Goal: Information Seeking & Learning: Learn about a topic

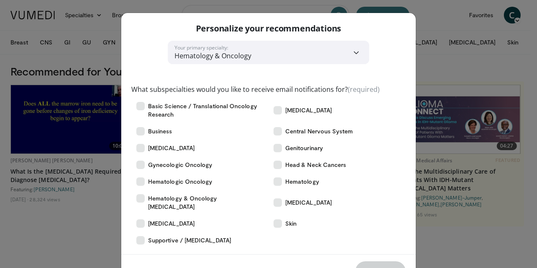
click at [74, 245] on div "**********" at bounding box center [268, 134] width 537 height 268
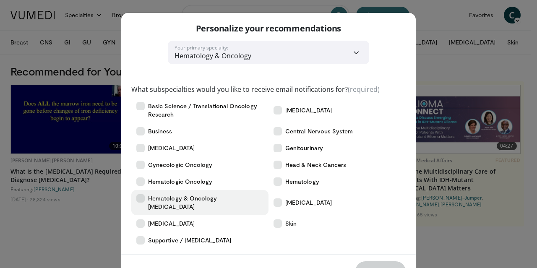
click at [137, 197] on icon at bounding box center [140, 198] width 8 height 8
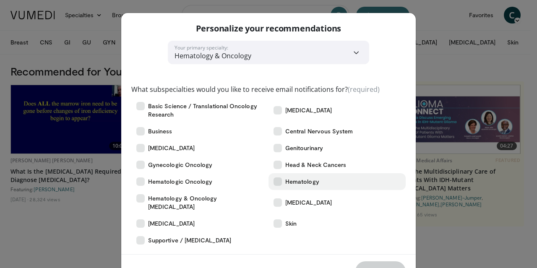
click at [277, 181] on icon at bounding box center [277, 181] width 8 height 8
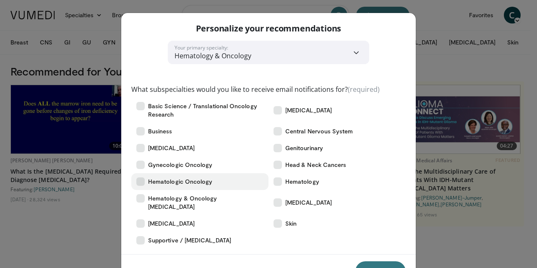
click at [140, 180] on icon at bounding box center [140, 181] width 8 height 8
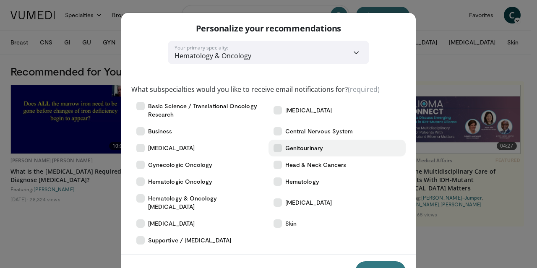
click at [276, 150] on icon at bounding box center [277, 148] width 8 height 8
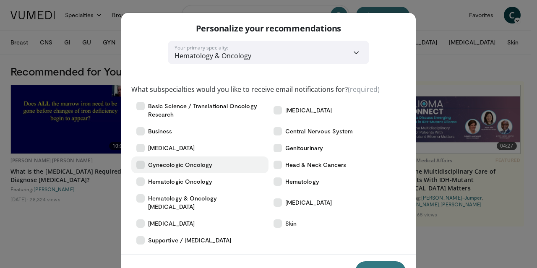
click at [145, 163] on label "Gynecologic Oncology" at bounding box center [199, 164] width 137 height 17
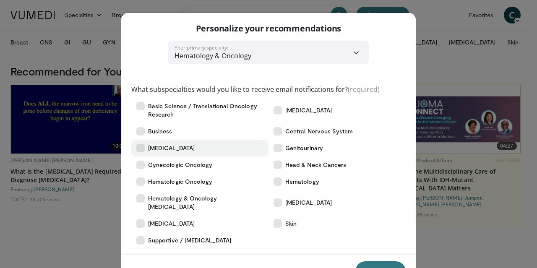
click at [143, 149] on label "Gastrointestinal" at bounding box center [199, 148] width 137 height 17
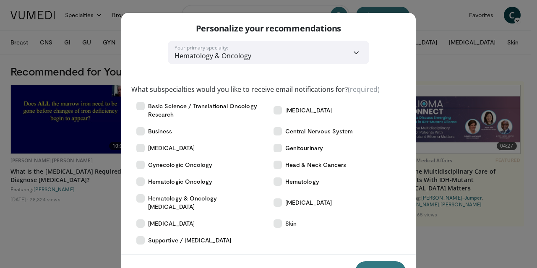
click at [377, 262] on button "Save" at bounding box center [380, 271] width 50 height 20
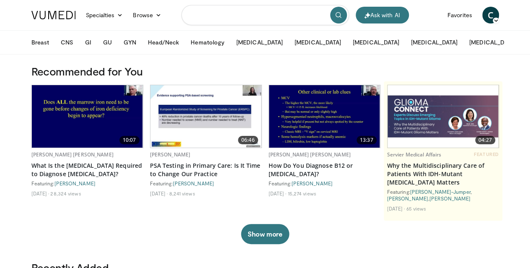
click at [233, 16] on input "Search topics, interventions" at bounding box center [266, 15] width 168 height 20
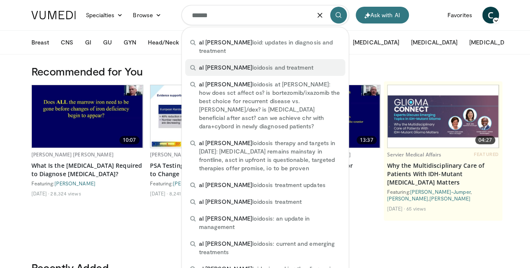
click at [227, 63] on span "al amy loidosis and treatment" at bounding box center [256, 67] width 115 height 8
type input "**********"
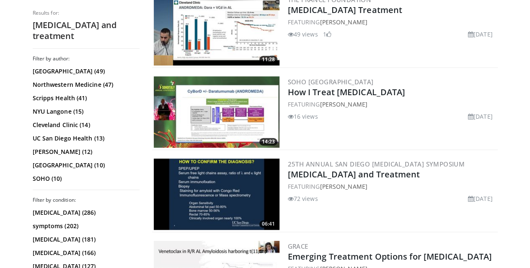
scroll to position [252, 0]
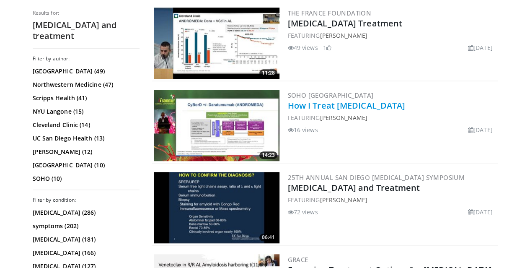
click at [304, 104] on link "How I Treat [MEDICAL_DATA]" at bounding box center [347, 105] width 118 height 11
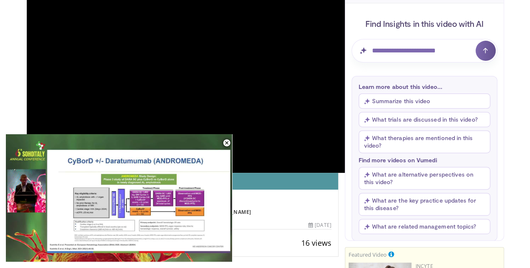
scroll to position [252, 0]
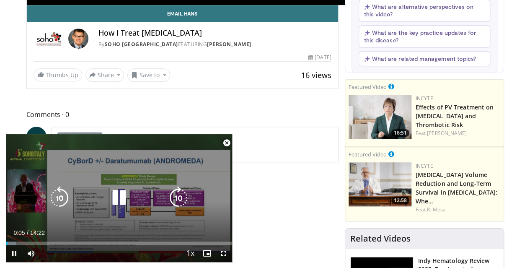
click at [194, 202] on div "10 seconds Tap to unmute" at bounding box center [119, 197] width 226 height 127
click at [122, 197] on icon "Video Player" at bounding box center [118, 197] width 23 height 23
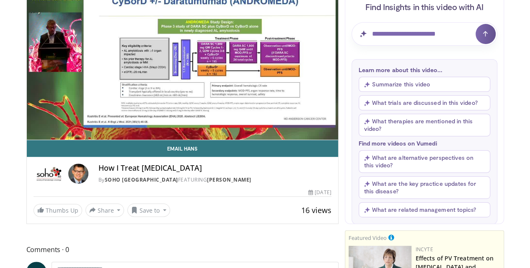
scroll to position [84, 0]
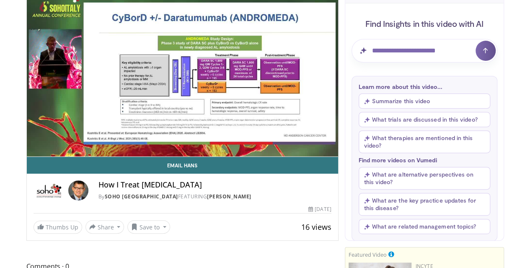
click at [431, 102] on button "Summarize this video" at bounding box center [425, 100] width 132 height 15
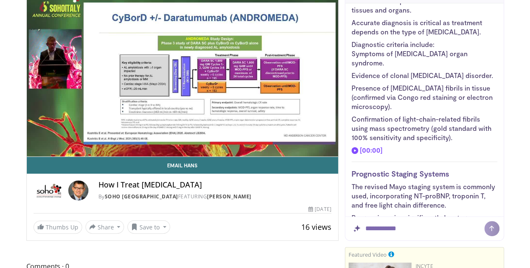
scroll to position [228, 0]
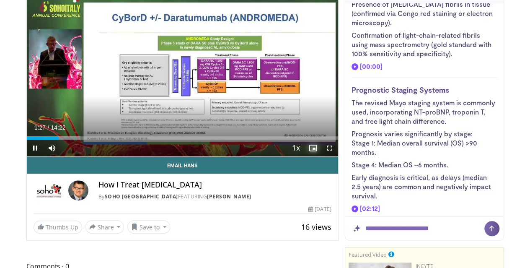
click at [321, 156] on span "Video Player" at bounding box center [313, 148] width 17 height 17
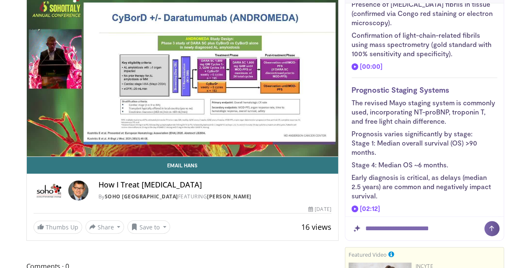
click at [314, 157] on video-js "**********" at bounding box center [182, 69] width 311 height 176
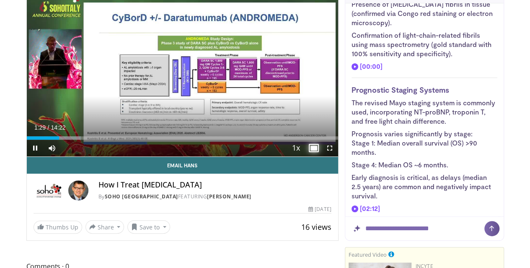
click at [316, 156] on span "Video Player" at bounding box center [313, 148] width 17 height 17
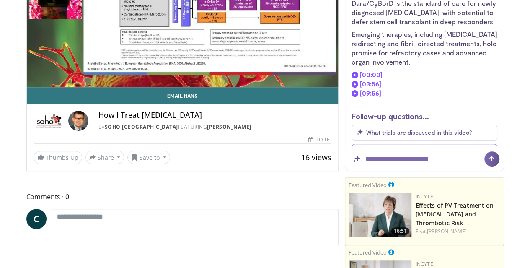
scroll to position [168, 0]
